Goal: Find specific page/section: Find specific page/section

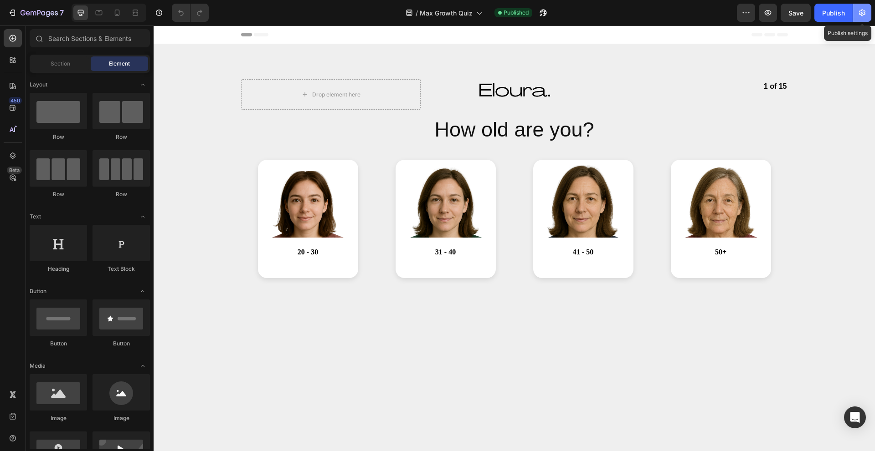
click at [865, 15] on icon "button" at bounding box center [861, 12] width 9 height 9
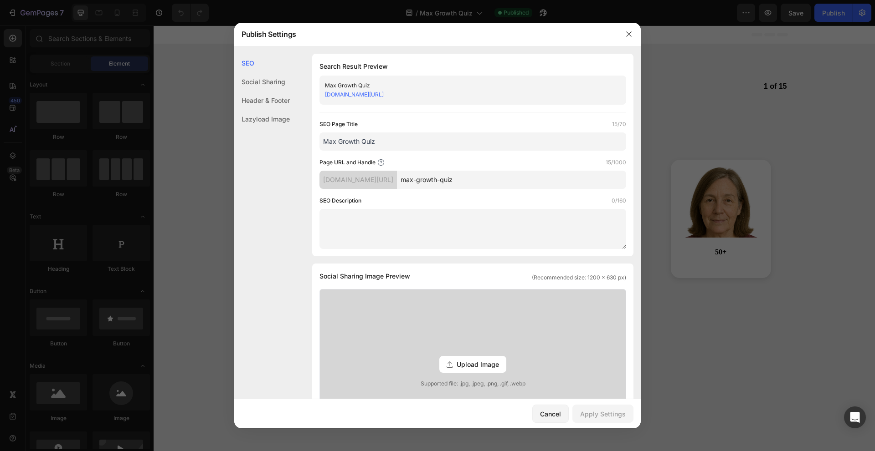
scroll to position [311, 0]
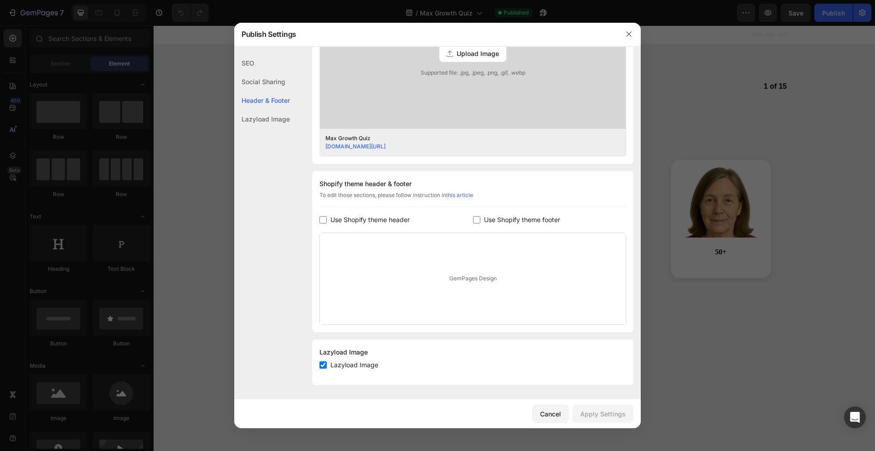
click at [719, 303] on div at bounding box center [437, 225] width 875 height 451
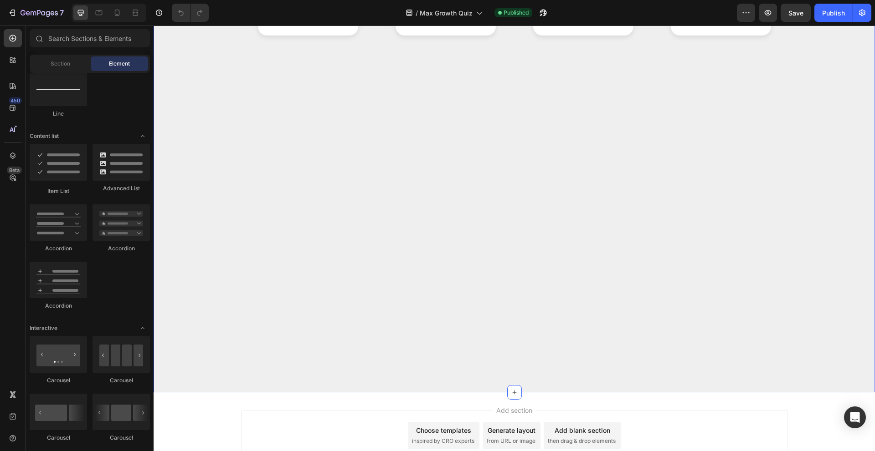
scroll to position [0, 0]
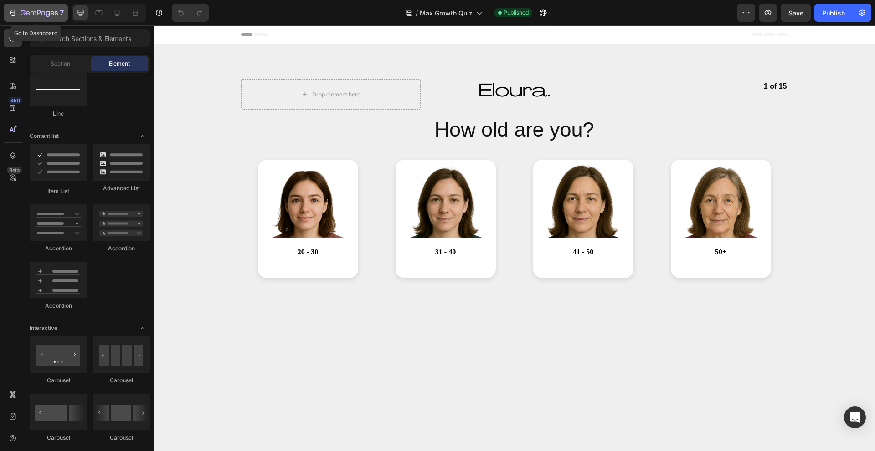
click at [29, 15] on icon "button" at bounding box center [28, 13] width 4 height 4
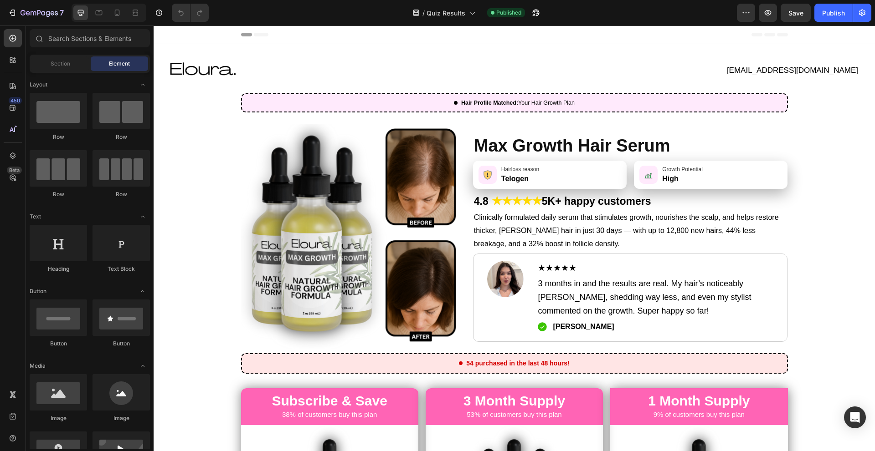
click at [12, 88] on icon at bounding box center [13, 86] width 6 height 6
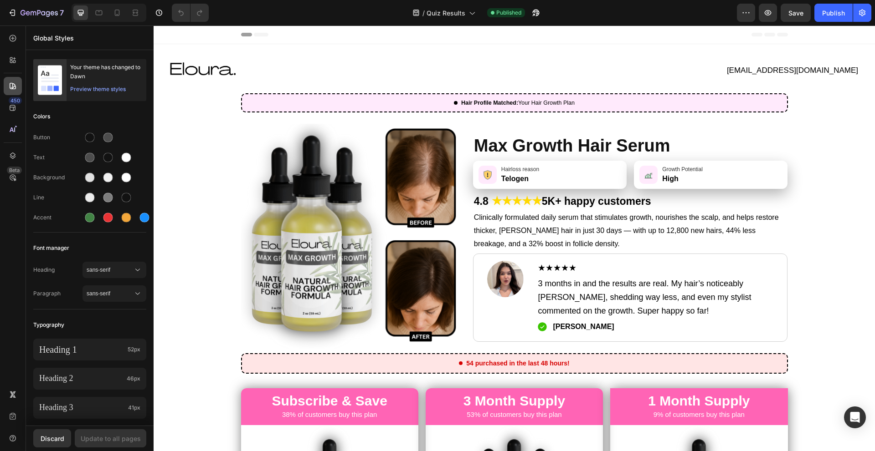
click at [14, 88] on icon at bounding box center [12, 86] width 9 height 9
click at [14, 112] on icon at bounding box center [12, 107] width 9 height 9
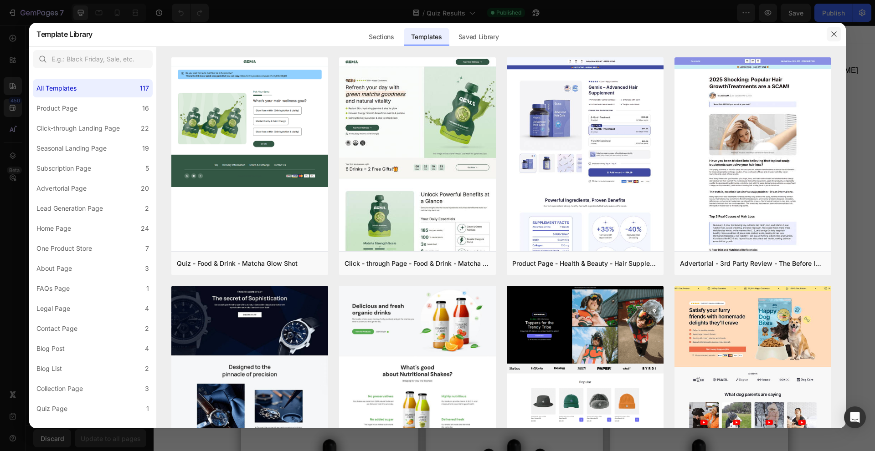
click at [837, 34] on button "button" at bounding box center [833, 34] width 15 height 15
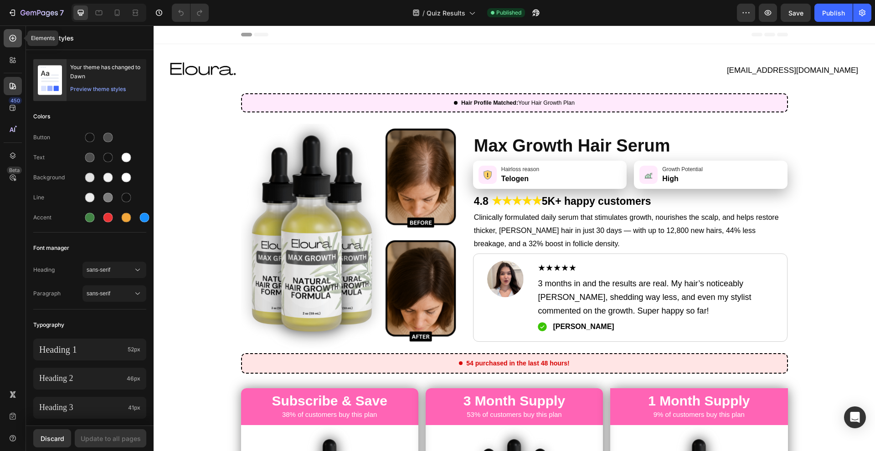
click at [12, 36] on icon at bounding box center [13, 38] width 7 height 7
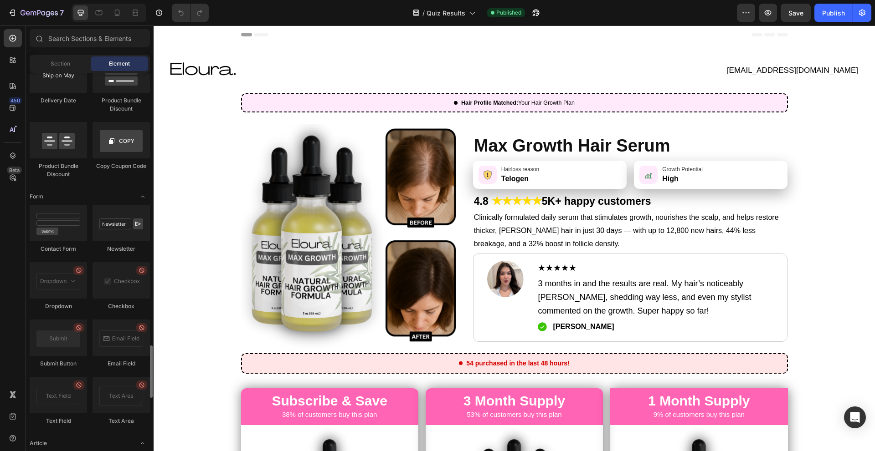
scroll to position [1839, 0]
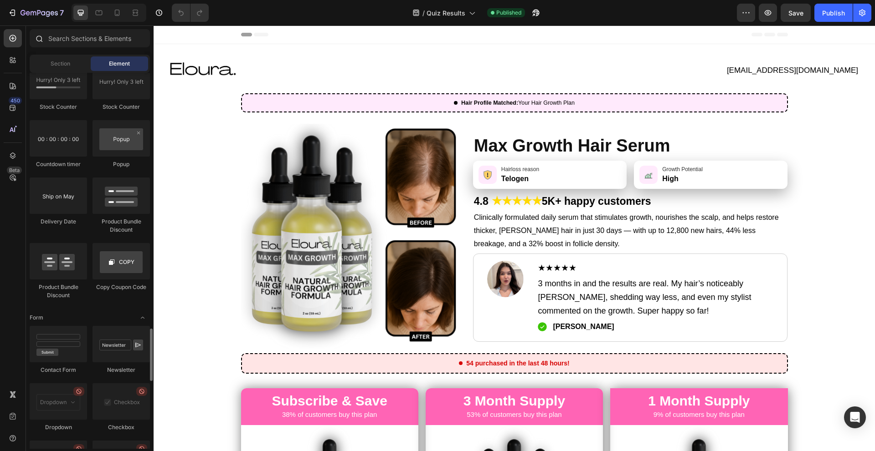
click at [82, 49] on div at bounding box center [90, 40] width 128 height 22
click at [82, 43] on input "text" at bounding box center [90, 38] width 120 height 18
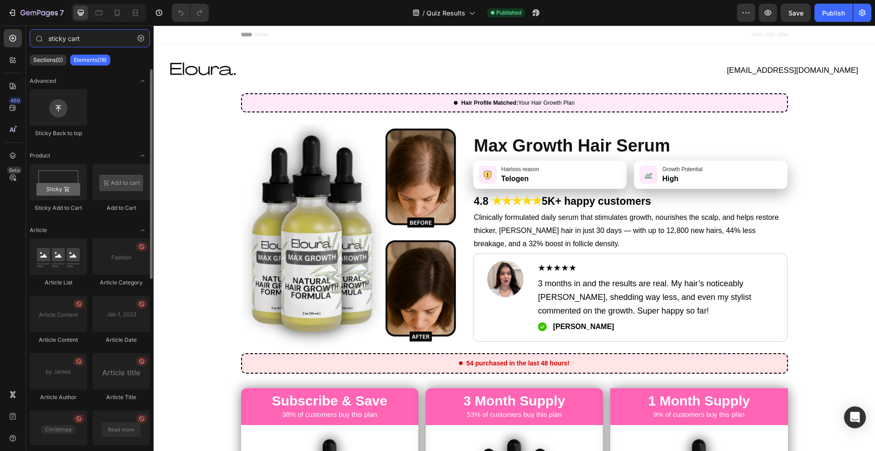
type input "sticky cart"
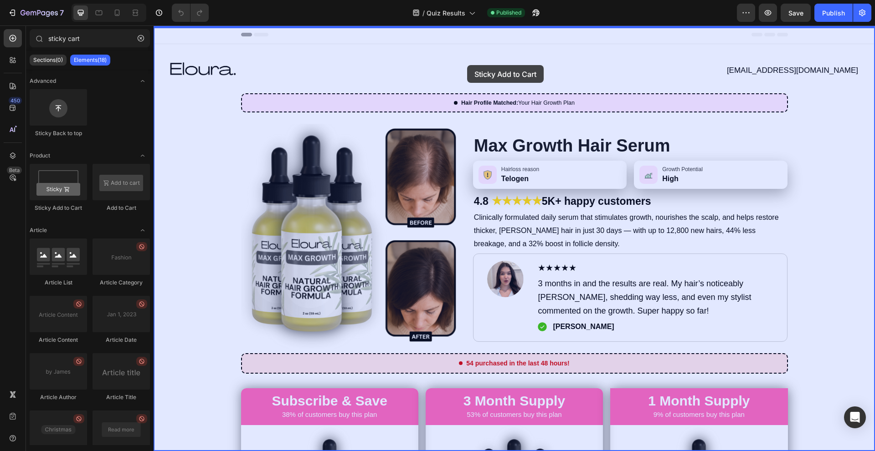
scroll to position [182, 0]
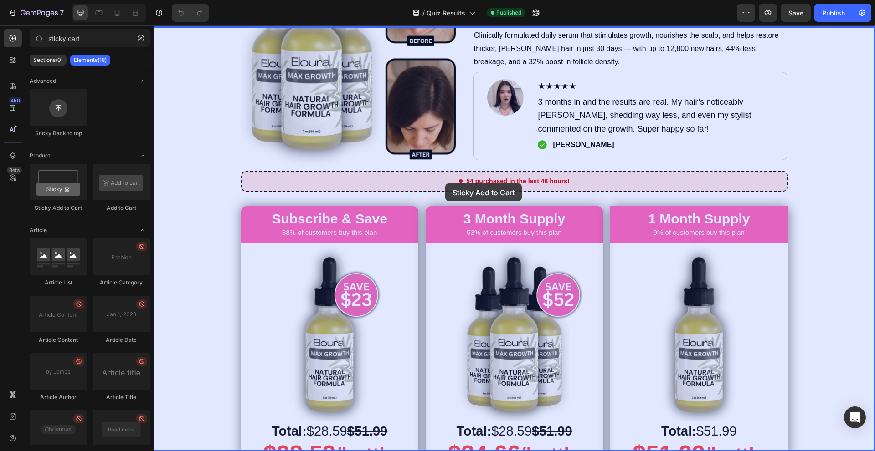
drag, startPoint x: 218, startPoint y: 204, endPoint x: 445, endPoint y: 184, distance: 228.3
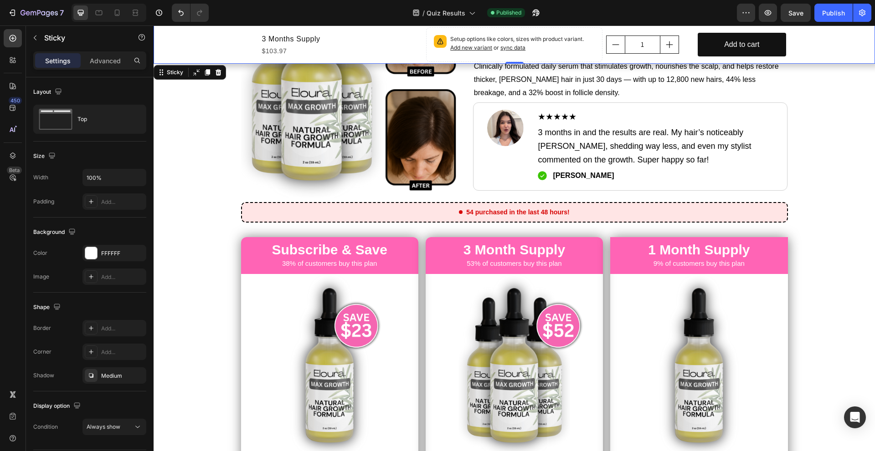
scroll to position [0, 0]
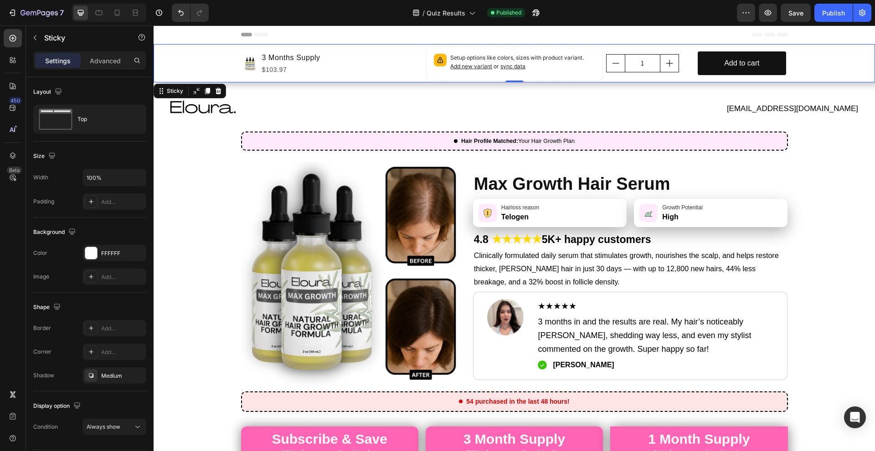
click at [799, 62] on div "Product Images 3 Months Supply Product Title $103.97 Product Price Product Pric…" at bounding box center [514, 63] width 721 height 38
click at [216, 55] on div "Product Images 3 Months Supply Product Title $103.97 Product Price Product Pric…" at bounding box center [514, 63] width 721 height 38
click at [223, 93] on div at bounding box center [218, 91] width 11 height 11
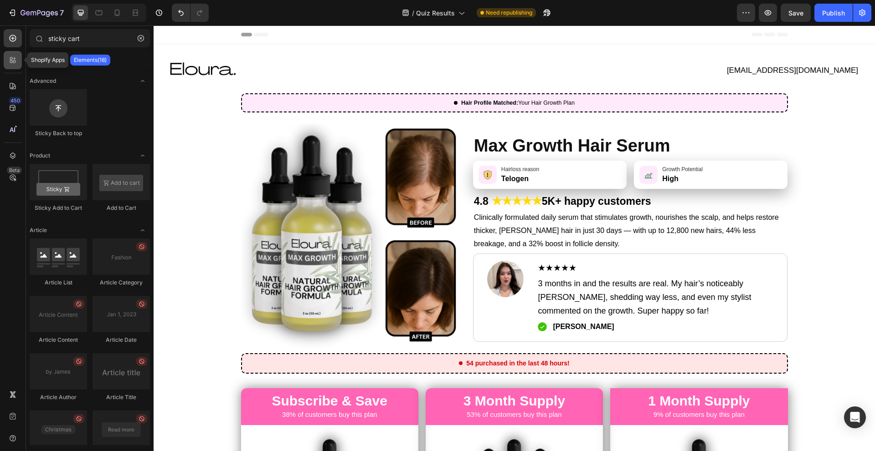
click at [13, 56] on icon at bounding box center [12, 60] width 9 height 9
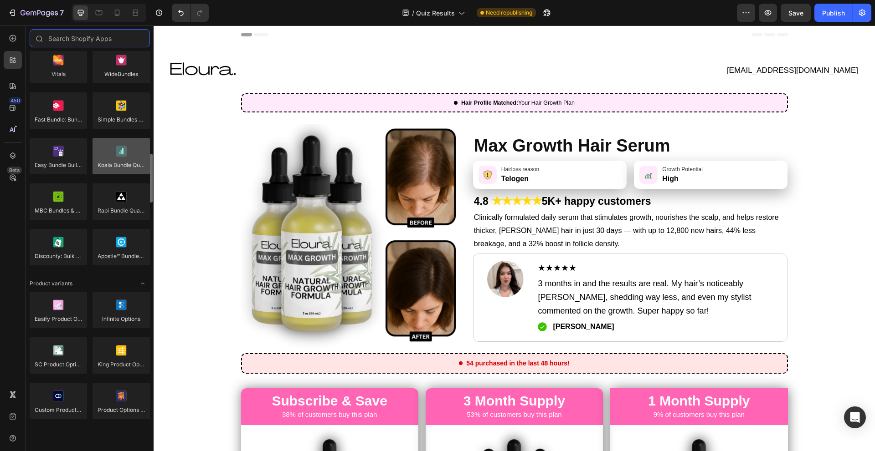
scroll to position [727, 0]
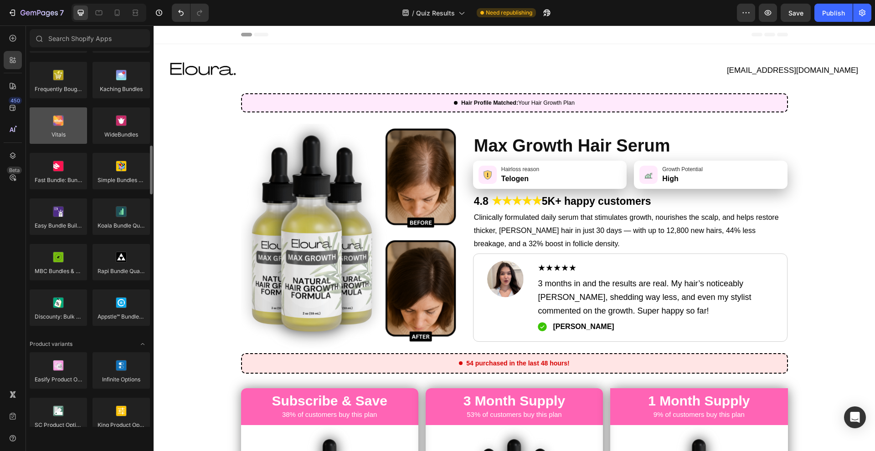
click at [67, 137] on div at bounding box center [58, 126] width 57 height 36
click at [68, 143] on div at bounding box center [58, 126] width 57 height 36
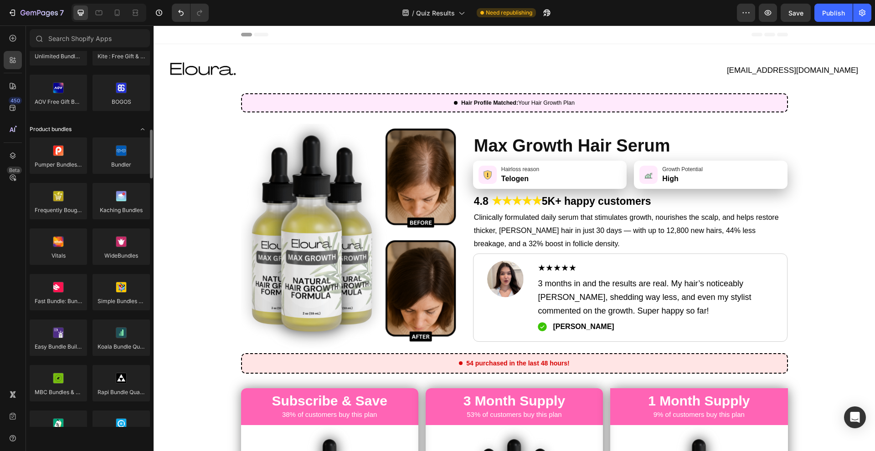
click at [63, 238] on div at bounding box center [58, 247] width 57 height 36
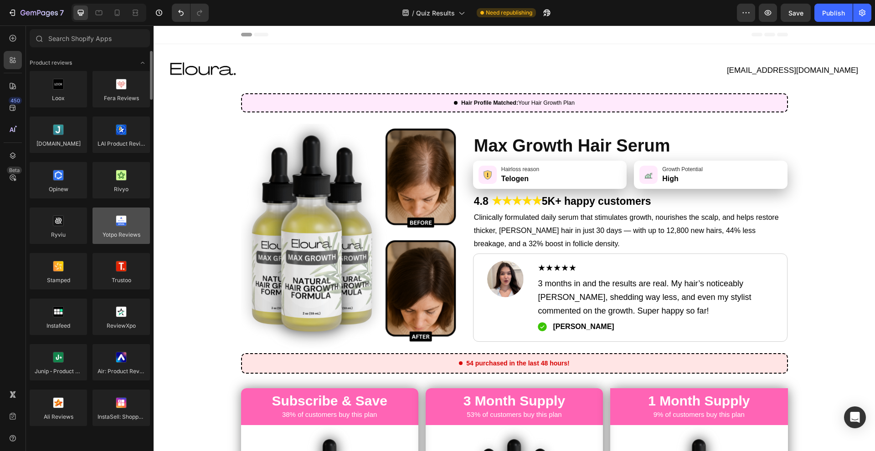
scroll to position [0, 0]
